Goal: Task Accomplishment & Management: Use online tool/utility

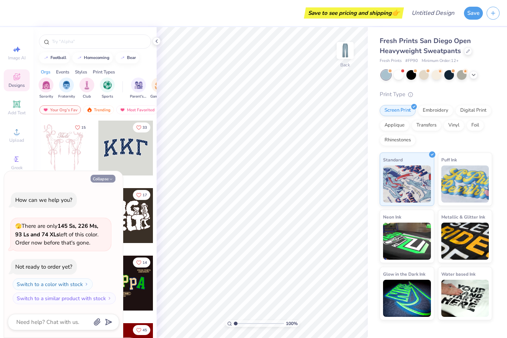
click at [105, 177] on button "Collapse" at bounding box center [103, 179] width 25 height 8
type textarea "x"
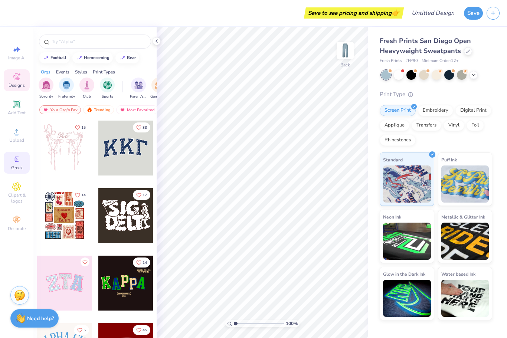
click at [17, 162] on icon at bounding box center [17, 159] width 4 height 5
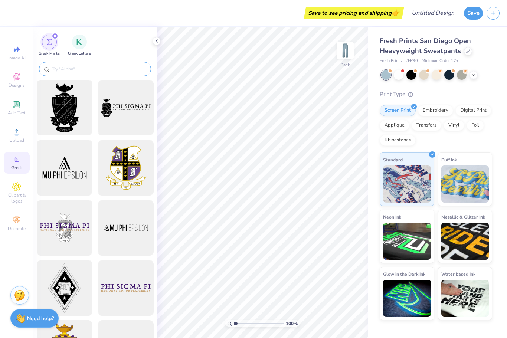
click at [78, 72] on input "text" at bounding box center [98, 68] width 95 height 7
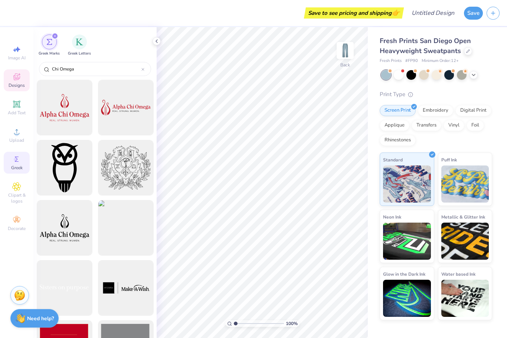
type input "Chi Omega"
click at [18, 80] on icon at bounding box center [17, 77] width 6 height 5
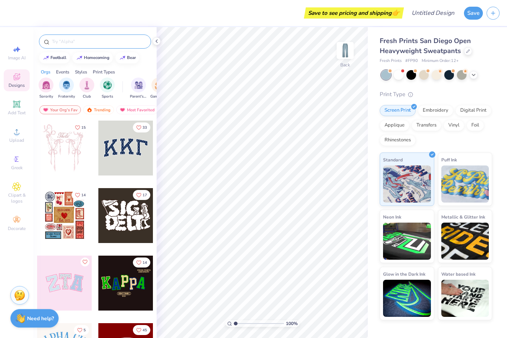
click at [81, 42] on input "text" at bounding box center [98, 41] width 95 height 7
type input "Chi omega"
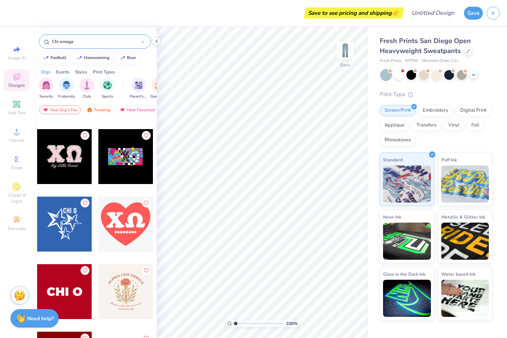
scroll to position [1285, 0]
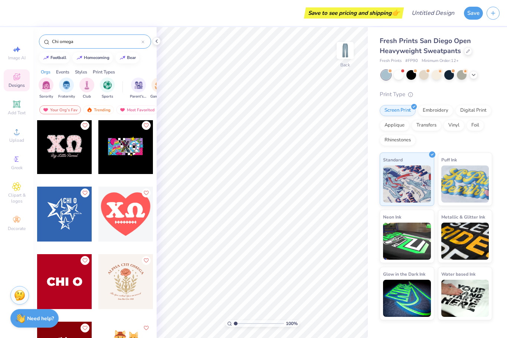
click at [66, 219] on div at bounding box center [64, 214] width 55 height 55
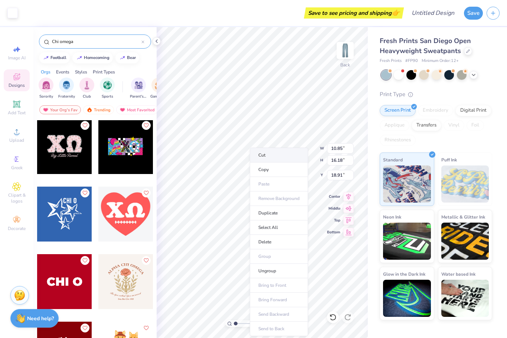
click at [259, 158] on li "Cut" at bounding box center [279, 155] width 58 height 15
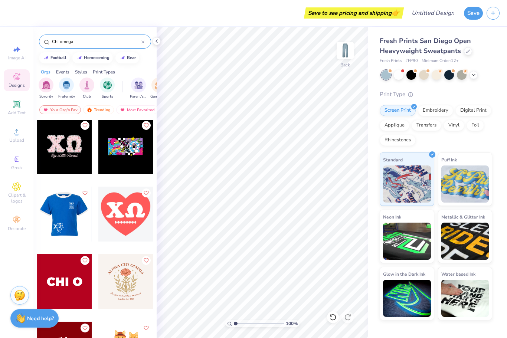
click at [37, 218] on div at bounding box center [9, 214] width 55 height 55
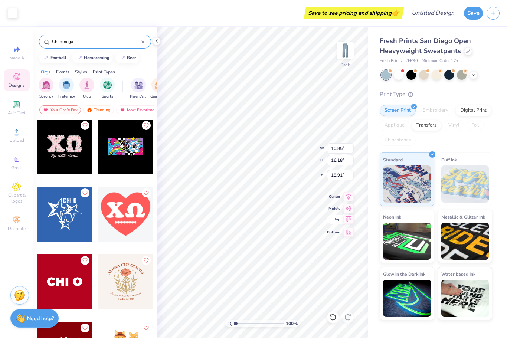
click at [348, 222] on icon at bounding box center [348, 219] width 10 height 9
type input "0.50"
click at [489, 85] on div "Fresh Prints San Diego Open Heavyweight Sweatpants Fresh Prints # FP90 Minimum …" at bounding box center [436, 178] width 112 height 284
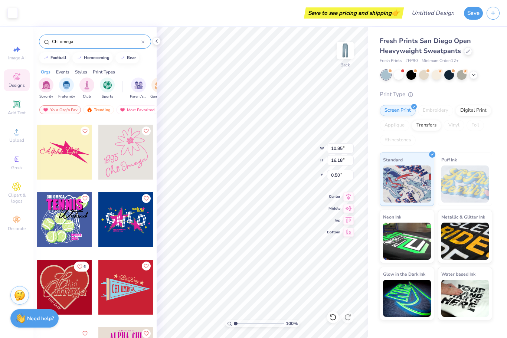
scroll to position [2496, 0]
click at [122, 151] on div at bounding box center [125, 151] width 55 height 55
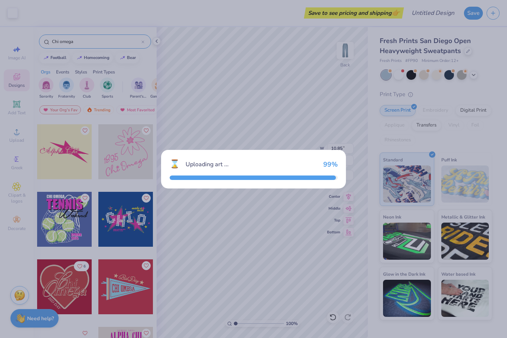
type input "12.23"
type input "20.88"
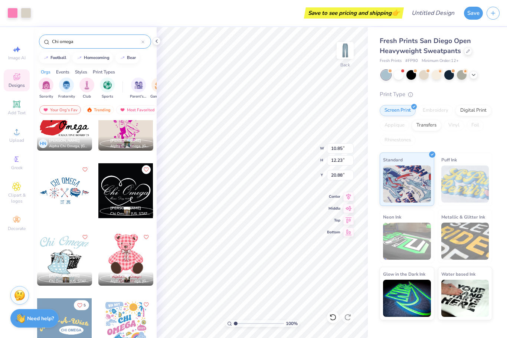
scroll to position [2730, 0]
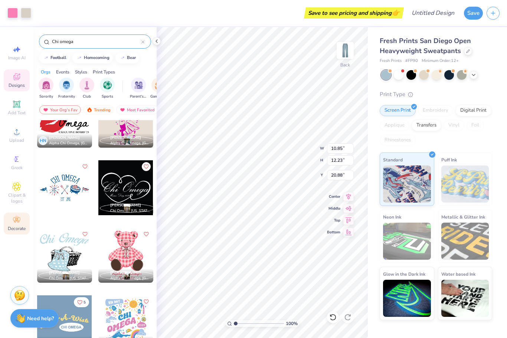
click at [22, 227] on div "Decorate" at bounding box center [17, 224] width 26 height 22
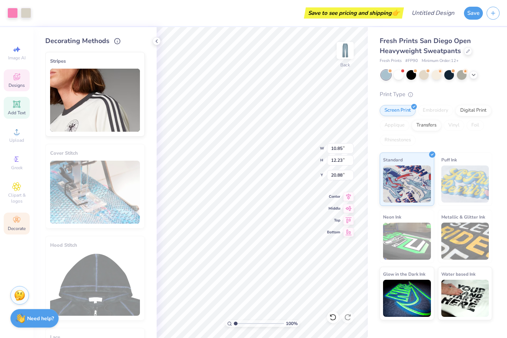
click at [20, 109] on icon at bounding box center [16, 104] width 9 height 9
type input "10.97"
type input "3.18"
type input "25.41"
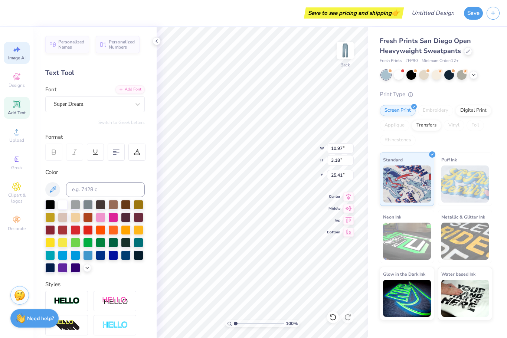
click at [16, 54] on div "Image AI" at bounding box center [17, 53] width 26 height 22
select select "4"
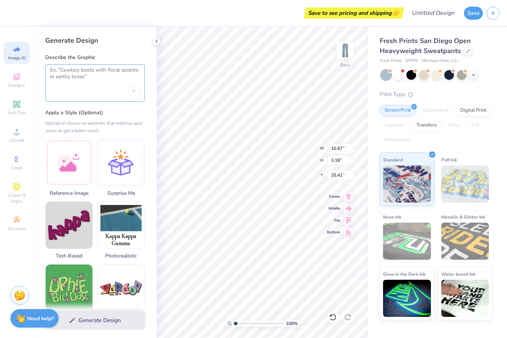
click at [72, 76] on textarea at bounding box center [95, 76] width 90 height 19
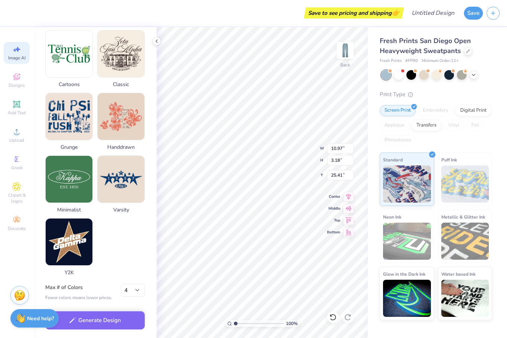
scroll to position [301, 0]
type textarea "Chi omega make a wish"
drag, startPoint x: 72, startPoint y: 76, endPoint x: 75, endPoint y: 173, distance: 96.9
click at [0, 0] on html "Save to see pricing and shipping 👉 Design Title Save Image AI Designs Add Text …" at bounding box center [253, 169] width 507 height 338
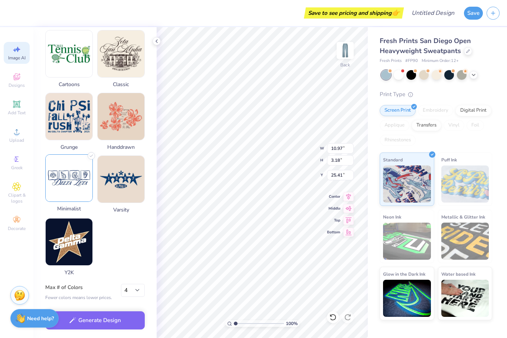
click at [75, 173] on img at bounding box center [69, 178] width 47 height 47
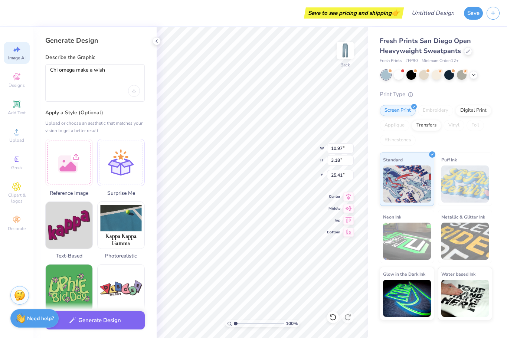
scroll to position [0, 0]
drag, startPoint x: 75, startPoint y: 173, endPoint x: 96, endPoint y: 321, distance: 148.9
click at [0, 0] on html "Save to see pricing and shipping 👉 Design Title Save Image AI Designs Add Text …" at bounding box center [253, 169] width 507 height 338
click at [96, 321] on button "Generate Design" at bounding box center [94, 319] width 99 height 18
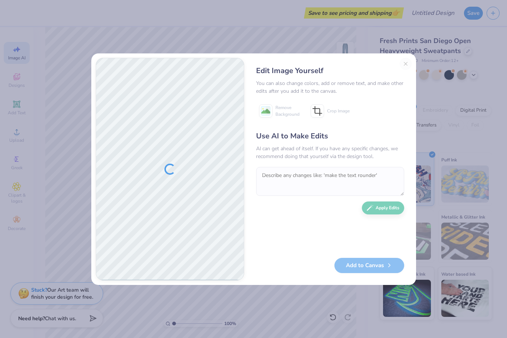
click at [404, 66] on button "Close" at bounding box center [406, 64] width 12 height 12
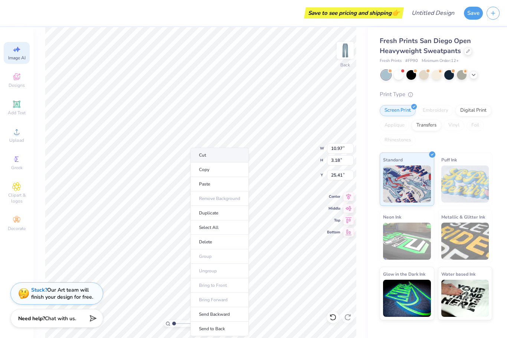
click at [206, 154] on li "Cut" at bounding box center [219, 155] width 58 height 15
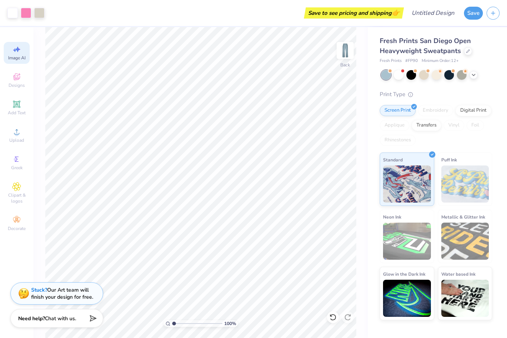
click at [375, 112] on div "Fresh Prints San Diego Open Heavyweight Sweatpants Fresh Prints # FP90 Minimum …" at bounding box center [437, 173] width 139 height 293
click at [189, 156] on ul "Cut Copy Paste Remove Background Duplicate Select All Delete Group Ungroup Brin…" at bounding box center [201, 242] width 58 height 189
click at [186, 155] on ul "Cut Copy Paste Remove Background Duplicate Select All Delete Group Ungroup Brin…" at bounding box center [201, 242] width 58 height 189
click at [200, 229] on li "Select All" at bounding box center [201, 227] width 58 height 14
click at [150, 16] on div "Save to see pricing and shipping 👉" at bounding box center [225, 13] width 354 height 26
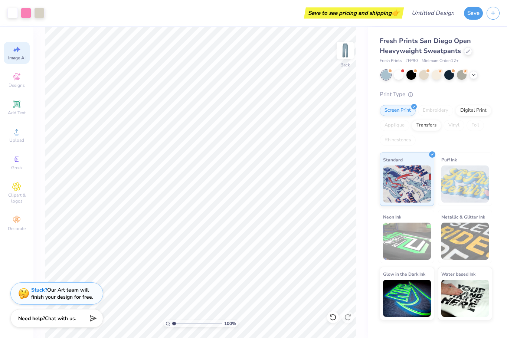
click at [370, 82] on div "Fresh Prints San Diego Open Heavyweight Sweatpants Fresh Prints # FP90 Minimum …" at bounding box center [437, 173] width 139 height 293
type input "1.80"
type input "1.86"
type input "23.19"
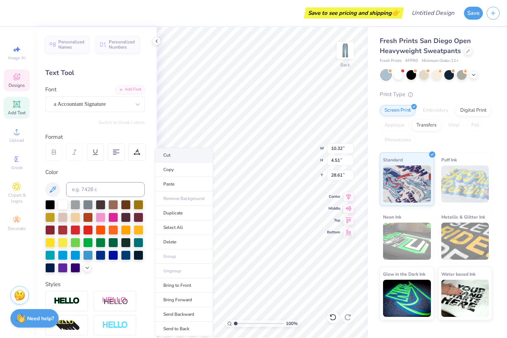
click at [177, 156] on li "Cut" at bounding box center [184, 155] width 58 height 15
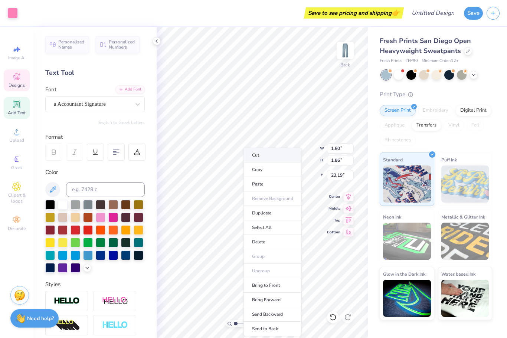
click at [252, 158] on li "Cut" at bounding box center [273, 155] width 58 height 15
click at [259, 154] on li "Cut" at bounding box center [279, 155] width 58 height 15
click at [270, 157] on li "Cut" at bounding box center [283, 155] width 58 height 15
click at [255, 151] on li "Cut" at bounding box center [269, 155] width 58 height 15
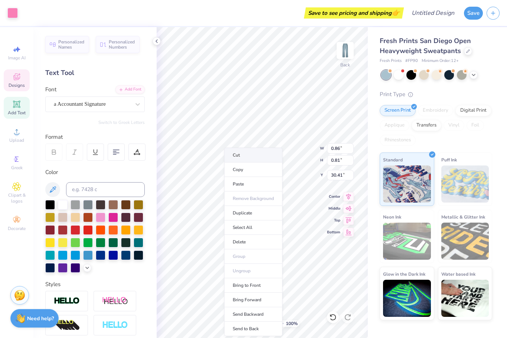
click at [235, 156] on li "Cut" at bounding box center [253, 155] width 58 height 15
click at [233, 157] on li "Cut" at bounding box center [249, 155] width 58 height 15
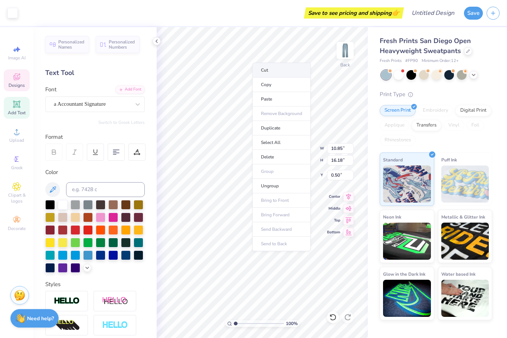
click at [261, 68] on li "Cut" at bounding box center [281, 70] width 58 height 15
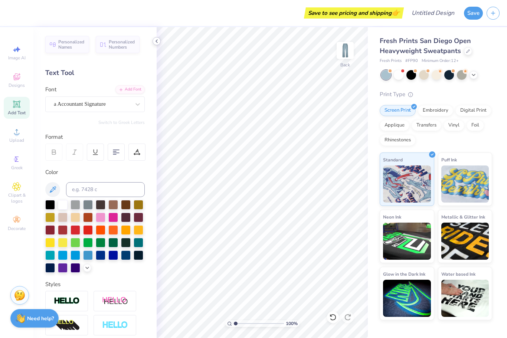
click at [157, 43] on polyline at bounding box center [156, 41] width 1 height 3
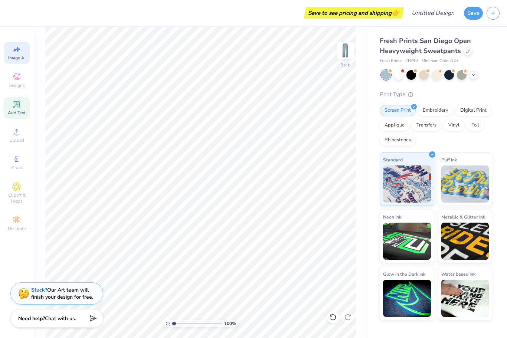
click at [20, 51] on icon at bounding box center [16, 49] width 9 height 9
select select "4"
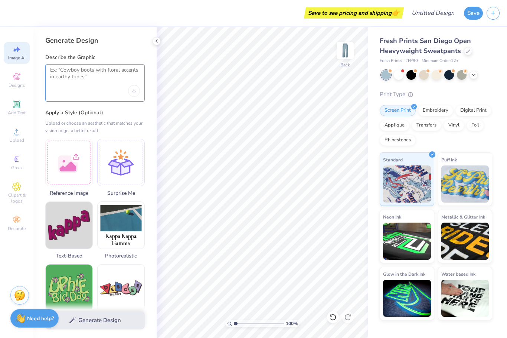
click at [88, 77] on textarea at bounding box center [95, 76] width 90 height 19
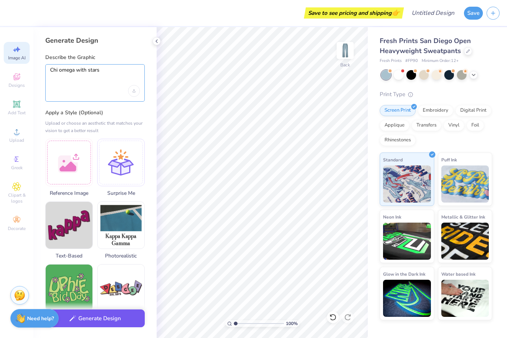
type textarea "Chi omega with stars"
click at [94, 321] on button "Generate Design" at bounding box center [94, 319] width 99 height 18
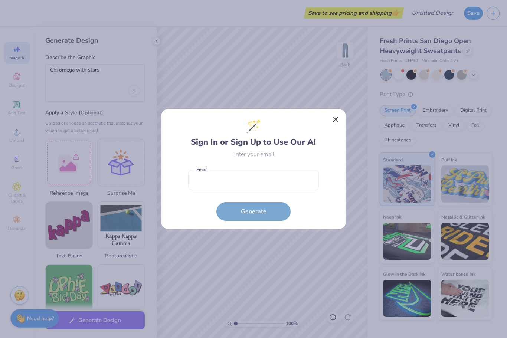
click at [338, 121] on button "Close" at bounding box center [336, 119] width 14 height 14
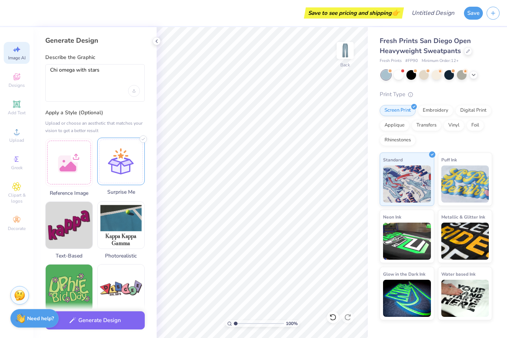
click at [134, 179] on div at bounding box center [121, 162] width 48 height 48
click at [111, 320] on button "Generate Design" at bounding box center [94, 319] width 99 height 18
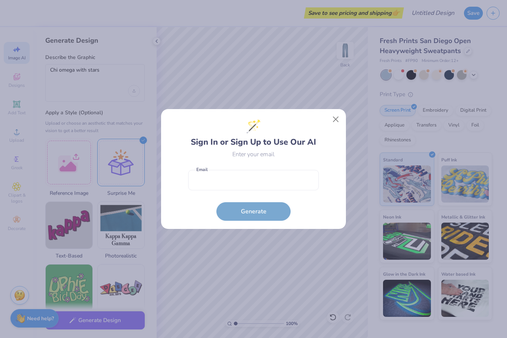
click at [336, 121] on button "Close" at bounding box center [336, 119] width 14 height 14
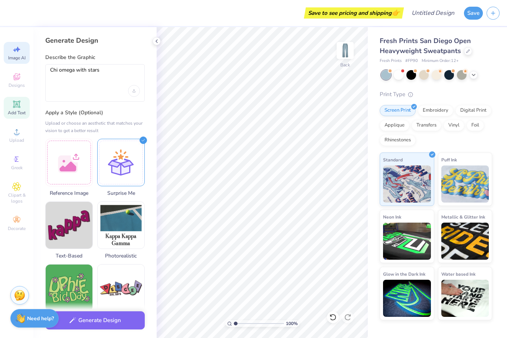
click at [18, 115] on span "Add Text" at bounding box center [17, 113] width 18 height 6
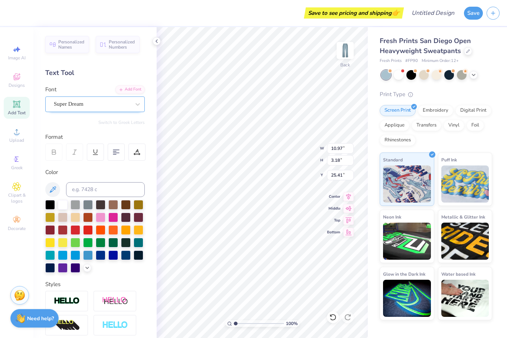
click at [90, 105] on div "Super Dream" at bounding box center [92, 104] width 78 height 12
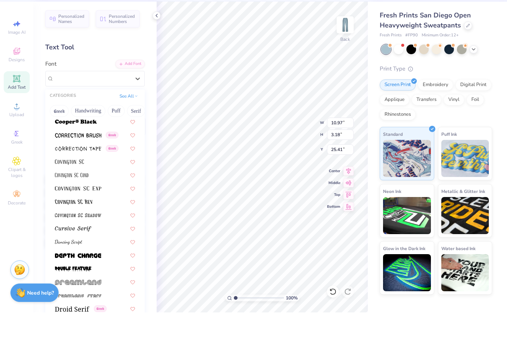
scroll to position [1207, 0]
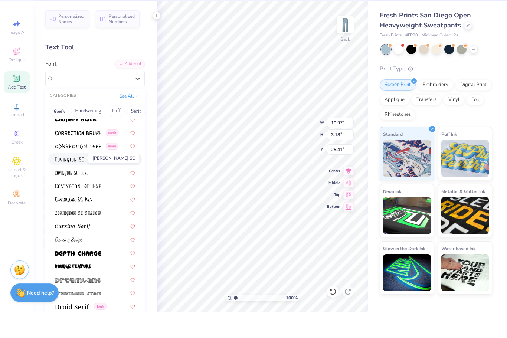
click at [82, 181] on span at bounding box center [69, 185] width 29 height 8
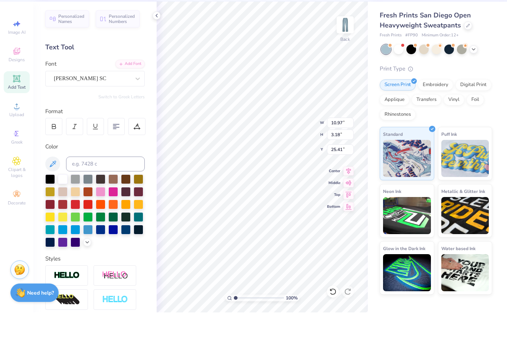
type input "8.09"
type input "3.17"
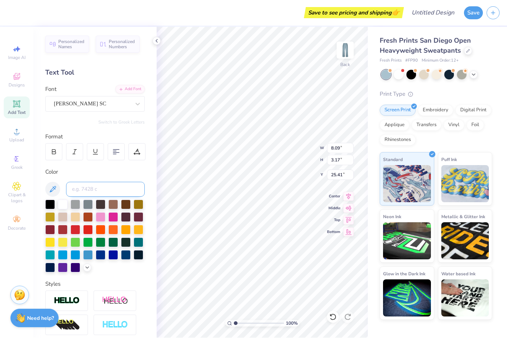
click at [120, 189] on input at bounding box center [105, 189] width 79 height 15
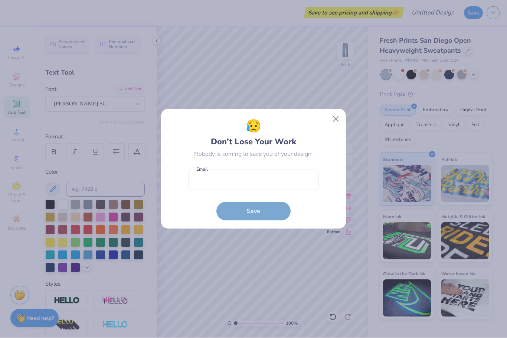
click at [335, 117] on button "Close" at bounding box center [336, 119] width 14 height 14
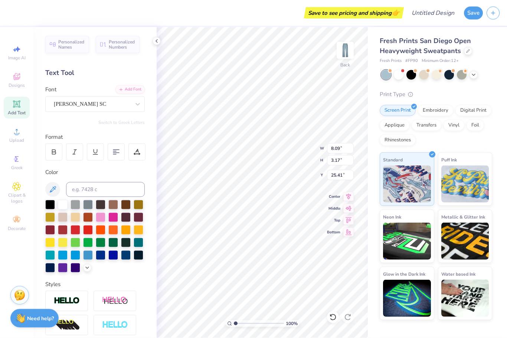
scroll to position [0, 1]
type textarea "Chi o"
click at [62, 247] on div at bounding box center [63, 242] width 10 height 10
click at [50, 245] on div at bounding box center [50, 242] width 10 height 10
click at [48, 216] on div at bounding box center [50, 217] width 10 height 10
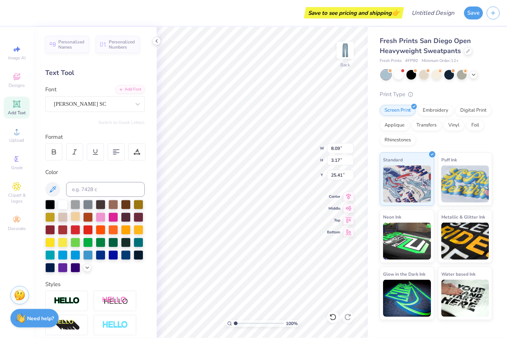
click at [74, 219] on div at bounding box center [76, 217] width 10 height 10
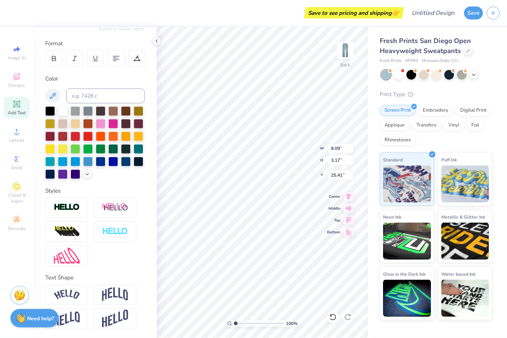
scroll to position [94, 0]
click at [348, 220] on icon at bounding box center [349, 219] width 6 height 6
type input "8.37"
type input "3.33"
type input "0.50"
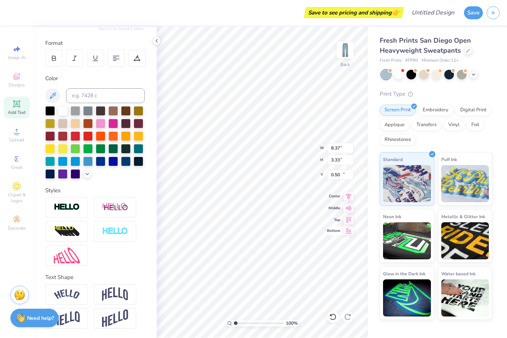
click at [349, 219] on icon at bounding box center [349, 220] width 6 height 6
type input "5.63"
type input "2.24"
click at [350, 193] on icon at bounding box center [348, 195] width 5 height 6
click at [349, 195] on icon at bounding box center [348, 195] width 5 height 6
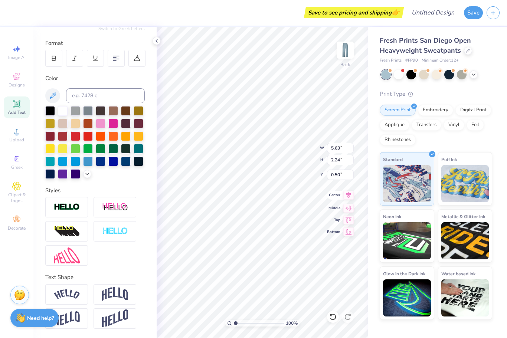
click at [349, 195] on icon at bounding box center [348, 195] width 5 height 6
click at [350, 191] on icon at bounding box center [348, 195] width 10 height 9
click at [346, 197] on icon at bounding box center [348, 195] width 10 height 9
click at [347, 196] on icon at bounding box center [348, 195] width 5 height 6
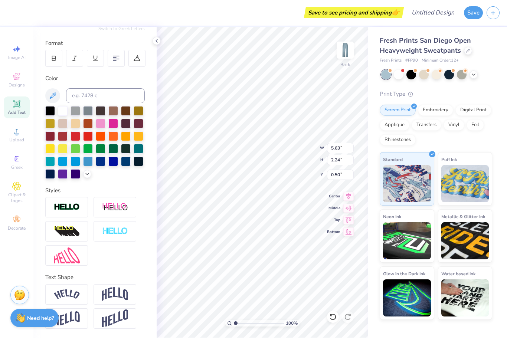
type input "3.09"
click at [191, 24] on div "Save to see pricing and shipping 👉" at bounding box center [206, 13] width 391 height 26
type textarea "Chi o"
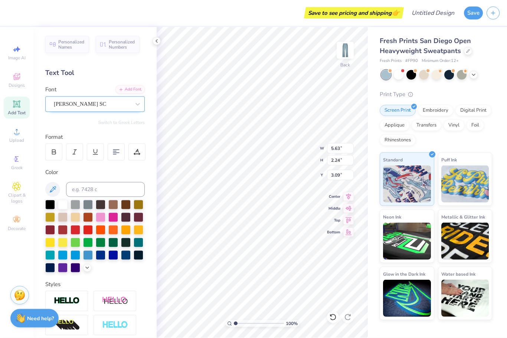
scroll to position [0, 0]
click at [84, 107] on div "[PERSON_NAME] SC" at bounding box center [92, 104] width 78 height 12
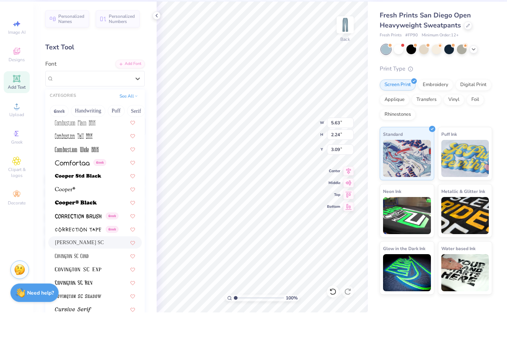
scroll to position [1170, 0]
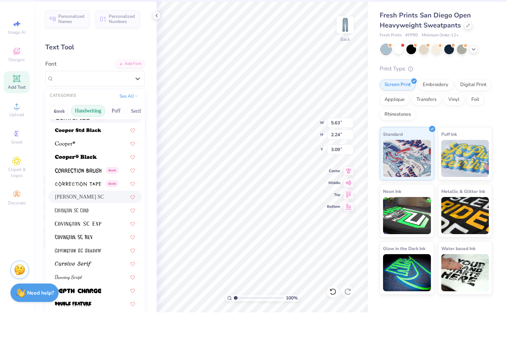
click at [84, 131] on button "Handwriting" at bounding box center [88, 137] width 35 height 12
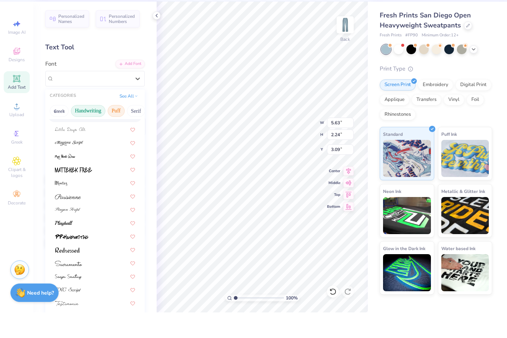
scroll to position [0, 28]
click at [111, 131] on button "Serif" at bounding box center [108, 137] width 18 height 12
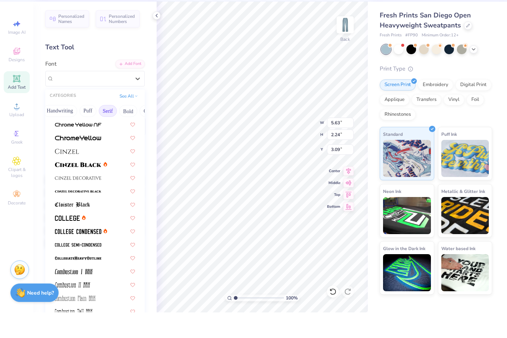
scroll to position [122, 0]
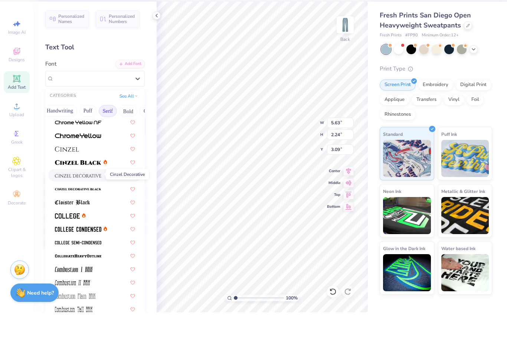
click at [88, 199] on img at bounding box center [78, 201] width 46 height 5
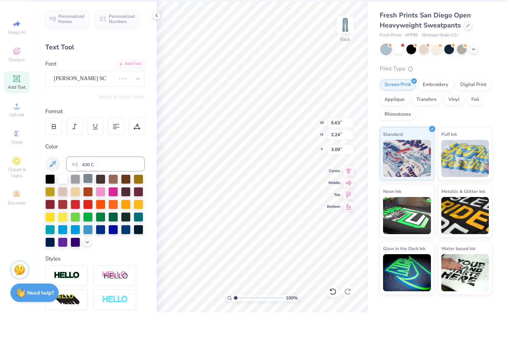
scroll to position [0, 0]
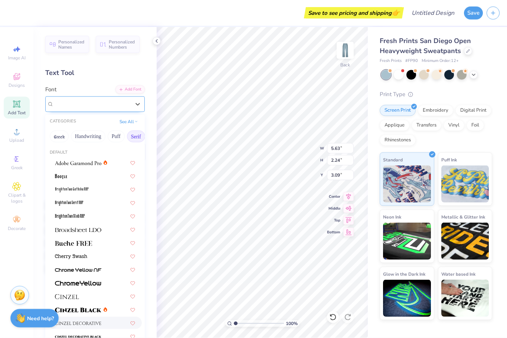
click at [91, 105] on img at bounding box center [77, 104] width 46 height 5
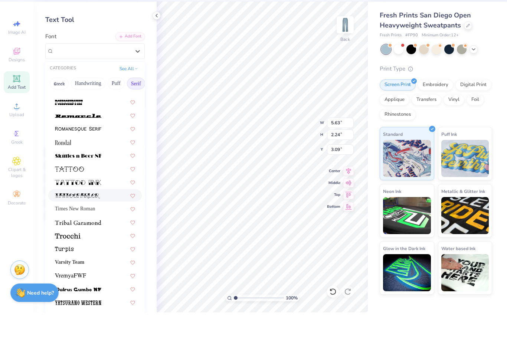
scroll to position [29, 0]
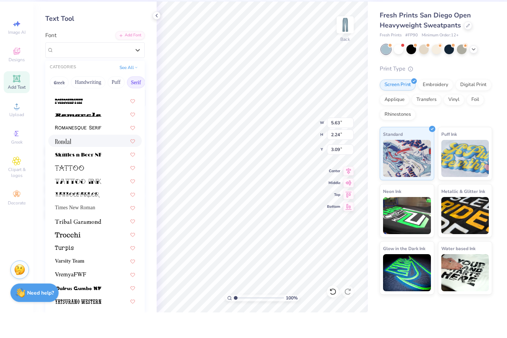
click at [72, 163] on div at bounding box center [95, 167] width 80 height 8
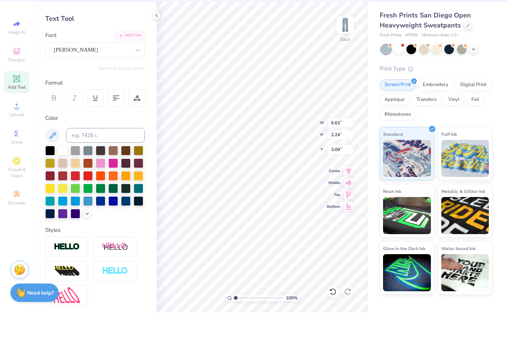
scroll to position [0, 0]
type textarea "CHI O"
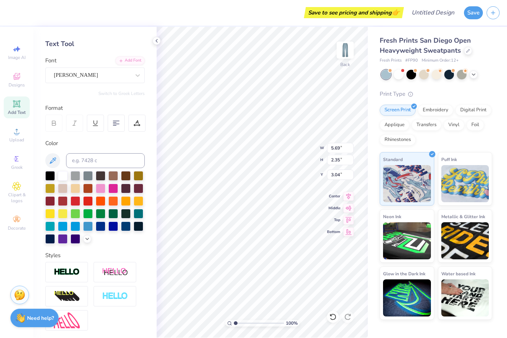
type input "3.85"
click at [19, 88] on span "Designs" at bounding box center [17, 85] width 16 height 6
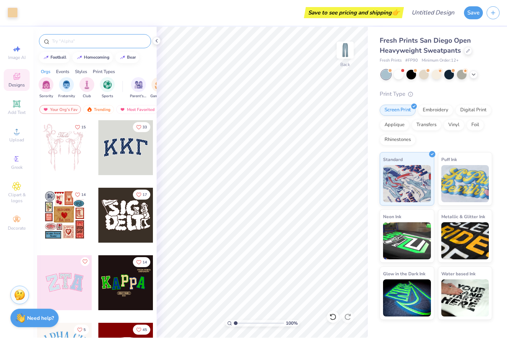
click at [68, 46] on div at bounding box center [95, 42] width 112 height 14
click at [69, 44] on input "text" at bounding box center [98, 41] width 95 height 7
type input "Stars"
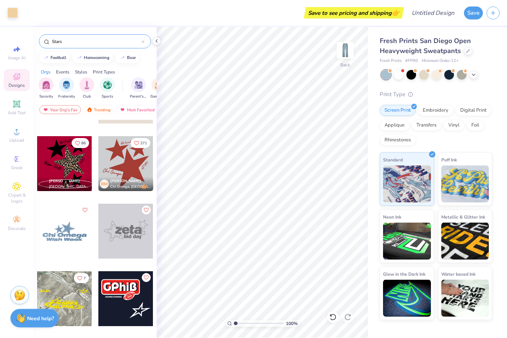
scroll to position [319, 0]
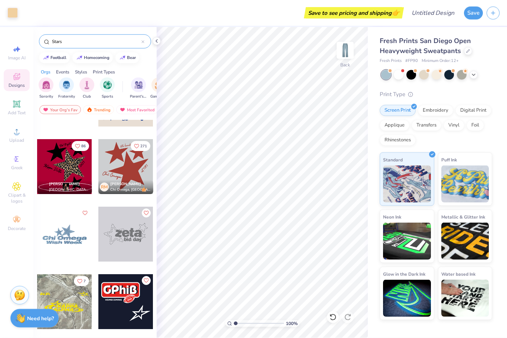
click at [98, 171] on div at bounding box center [70, 167] width 55 height 55
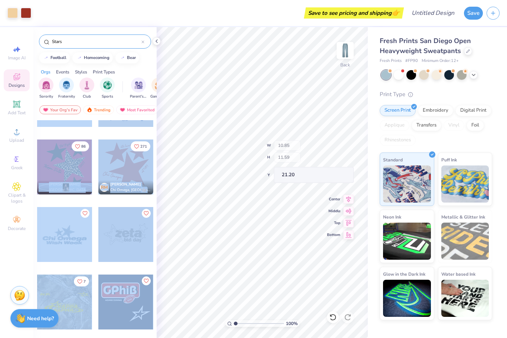
type input "3.14"
type input "1.23"
type input "21.35"
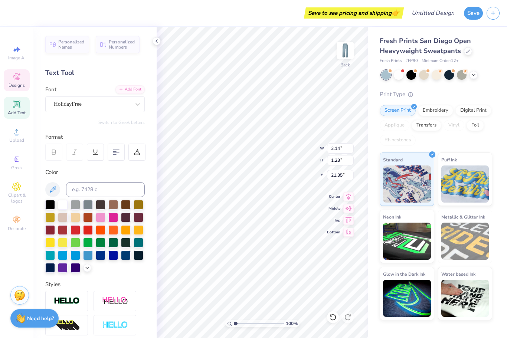
click at [225, 14] on div "Save to see pricing and shipping 👉" at bounding box center [206, 13] width 391 height 26
click at [249, 155] on li "Cut" at bounding box center [268, 155] width 58 height 15
click at [76, 218] on div at bounding box center [76, 217] width 10 height 10
click at [75, 218] on div at bounding box center [76, 217] width 10 height 10
type input "5.69"
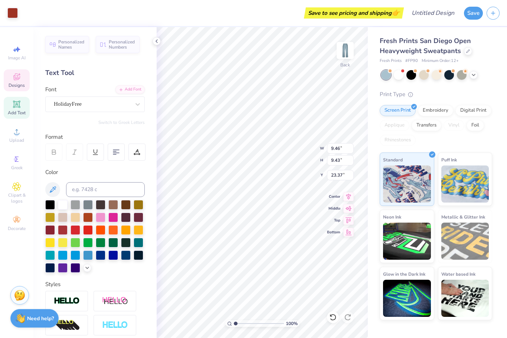
type input "2.35"
type input "3.85"
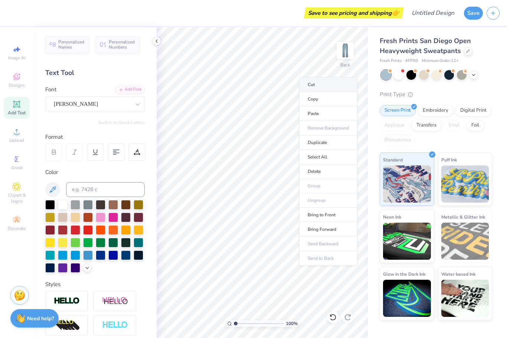
click at [305, 82] on li "Cut" at bounding box center [328, 84] width 58 height 15
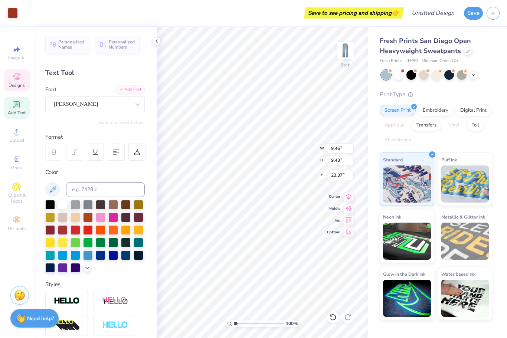
type input "5.96"
type input "5.94"
type input "26.85"
type input "5.45"
type input "5.15"
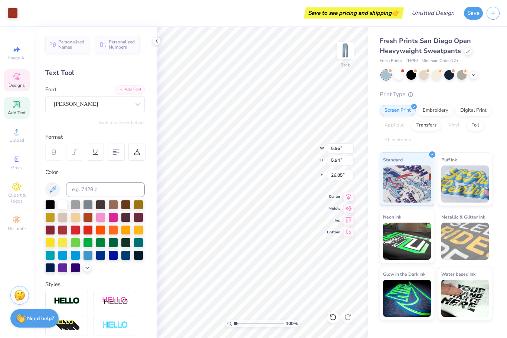
type input "21.20"
type input "3.14"
type input "2.97"
type input "23.38"
type input "4.15"
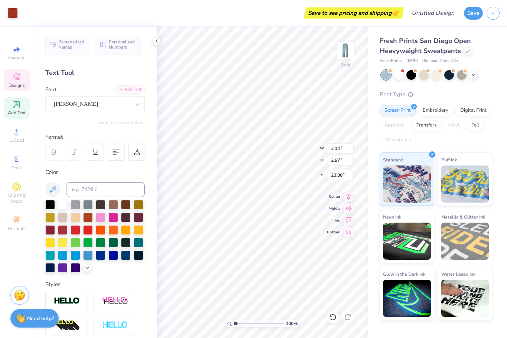
type input "3.90"
type input "21.61"
type input "2.56"
type input "2.40"
type input "2.99"
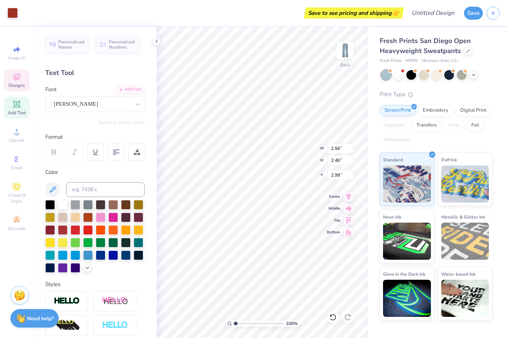
type input "5.96"
type input "5.94"
type input "5.39"
type input "3.14"
type input "2.97"
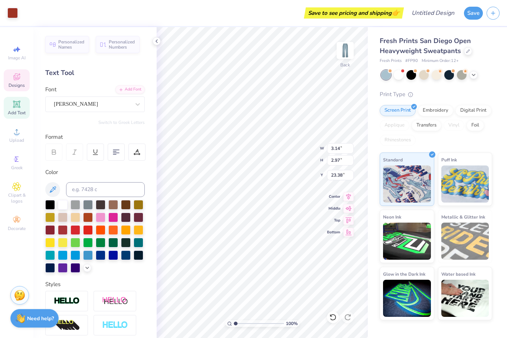
type input "1.50"
type input "5.96"
type input "5.94"
type input "5.39"
type input "3.64"
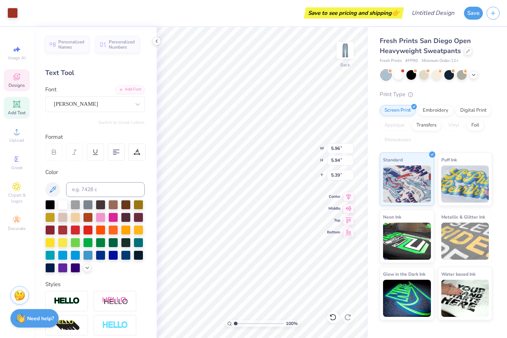
type input "3.63"
type input "4.47"
type input "4.56"
type input "1.96"
type input "4.19"
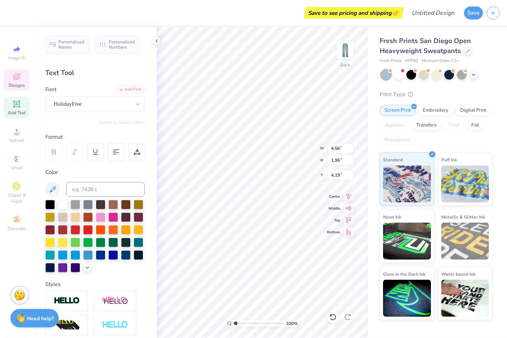
scroll to position [0, 1]
type input "7.52"
type input "3.98"
type input "1.71"
type input "7.68"
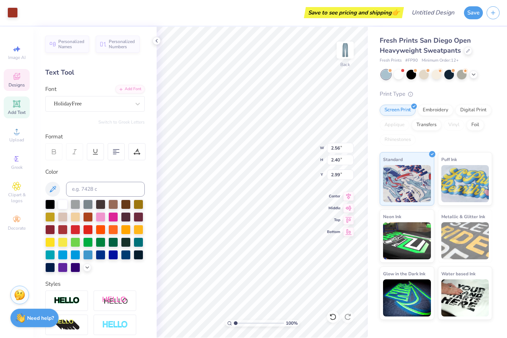
type input "2.07"
type input "3.64"
type input "3.63"
type input "9.39"
type input "3.98"
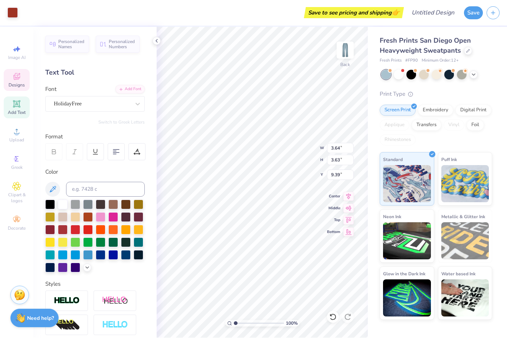
type input "1.71"
type input "2.07"
type input "3.14"
type input "2.97"
type input "2.93"
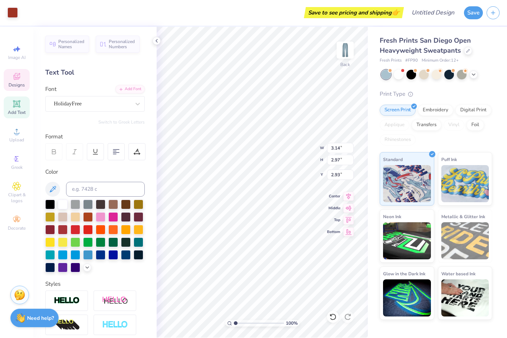
type input "3.98"
type input "1.71"
type input "1.22"
type input "2.56"
type input "2.40"
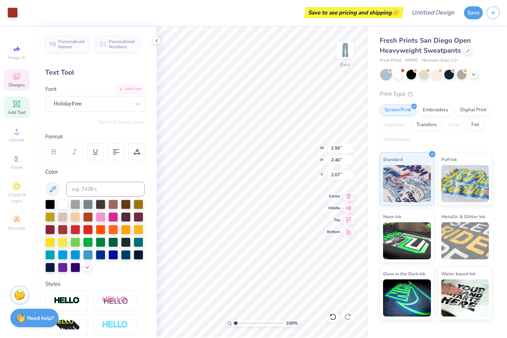
type input "5.18"
type input "3.64"
type input "3.63"
type input "2.93"
type input "1.98"
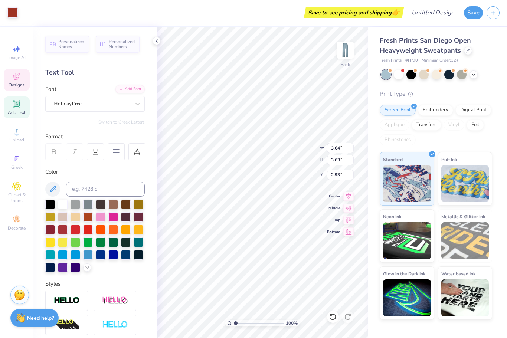
type input "1.97"
type input "3.42"
type input "3.14"
type input "2.97"
type input "2.93"
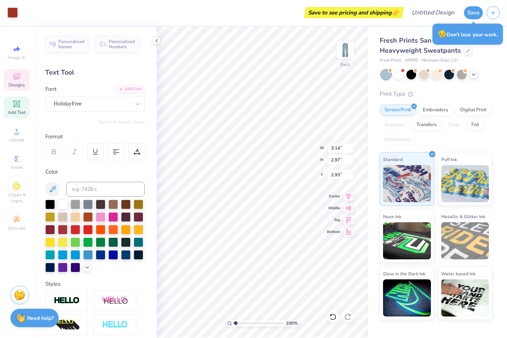
type input "2.37"
type input "2.24"
type input "3.65"
type input "1.94"
click at [75, 220] on div at bounding box center [76, 217] width 10 height 10
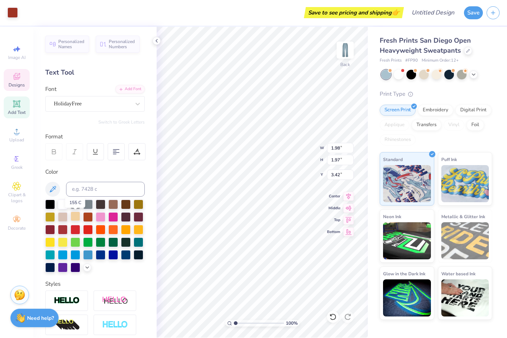
click at [75, 218] on div at bounding box center [76, 217] width 10 height 10
click at [74, 220] on div at bounding box center [76, 217] width 10 height 10
click at [76, 219] on div at bounding box center [76, 217] width 10 height 10
click at [76, 220] on div at bounding box center [76, 217] width 10 height 10
click at [74, 218] on div at bounding box center [76, 217] width 10 height 10
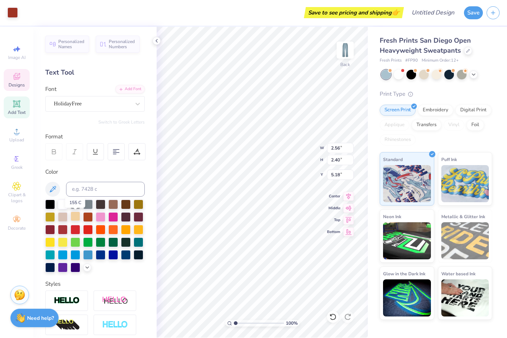
click at [75, 218] on div at bounding box center [76, 217] width 10 height 10
type input "1.98"
type input "1.97"
type input "3.42"
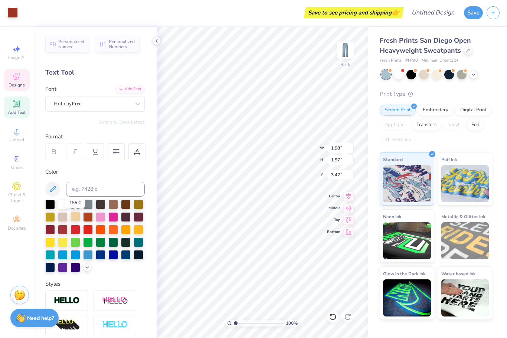
click at [74, 220] on div at bounding box center [76, 217] width 10 height 10
type input "2.37"
type input "2.24"
type input "3.65"
click at [77, 220] on div at bounding box center [76, 217] width 10 height 10
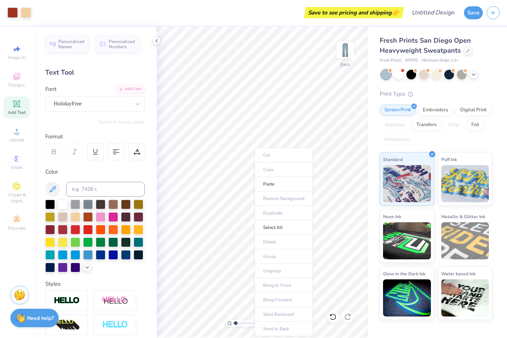
click at [280, 154] on ul "Cut Copy Paste Remove Background Duplicate Select All Delete Group Ungroup Brin…" at bounding box center [284, 242] width 58 height 189
